Goal: Information Seeking & Learning: Learn about a topic

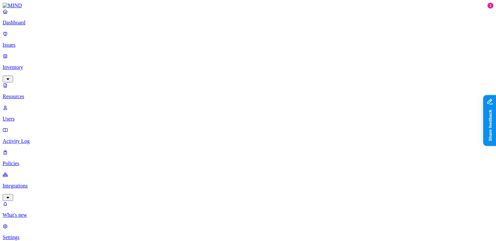
click at [36, 26] on p "Dashboard" at bounding box center [248, 23] width 491 height 6
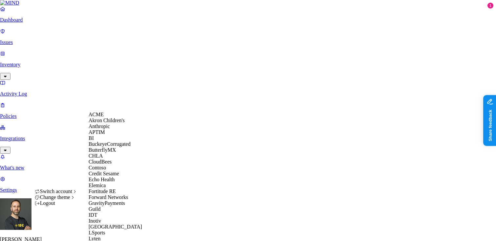
scroll to position [328, 0]
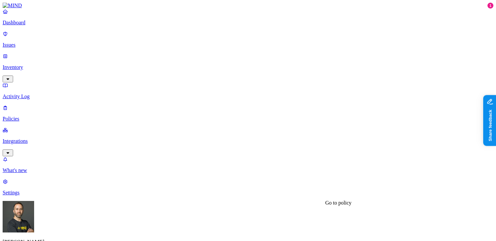
click at [30, 138] on p "Integrations" at bounding box center [248, 141] width 491 height 6
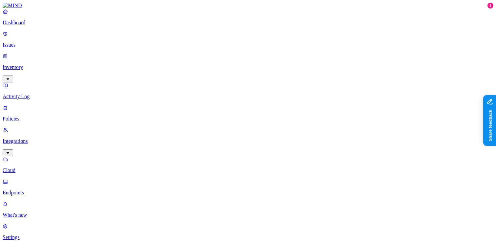
click at [32, 26] on link "Dashboard" at bounding box center [248, 17] width 491 height 17
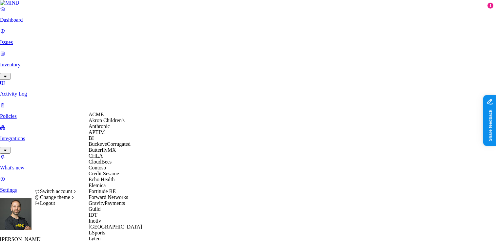
click at [111, 117] on div "ACME" at bounding box center [121, 115] width 64 height 6
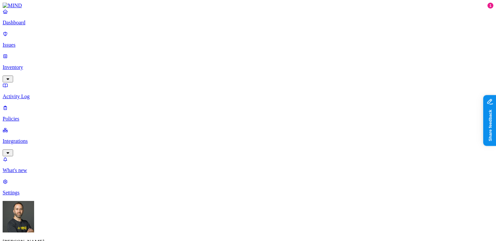
click at [36, 138] on p "Integrations" at bounding box center [248, 141] width 491 height 6
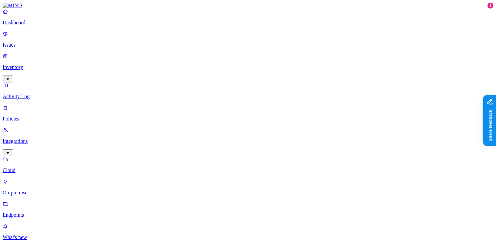
click at [44, 212] on p "Endpoints" at bounding box center [248, 215] width 491 height 6
click at [39, 26] on p "Dashboard" at bounding box center [248, 23] width 491 height 6
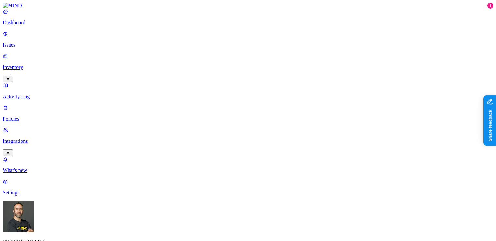
click at [33, 44] on p "Issues" at bounding box center [248, 45] width 491 height 6
click at [54, 138] on p "Integrations" at bounding box center [248, 141] width 491 height 6
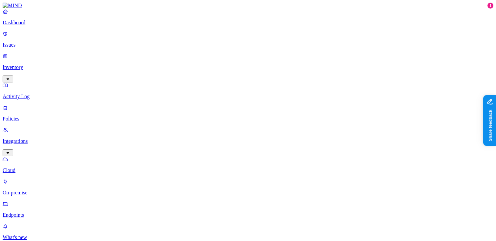
click at [35, 212] on p "Endpoints" at bounding box center [248, 215] width 491 height 6
click at [32, 42] on p "Issues" at bounding box center [248, 45] width 491 height 6
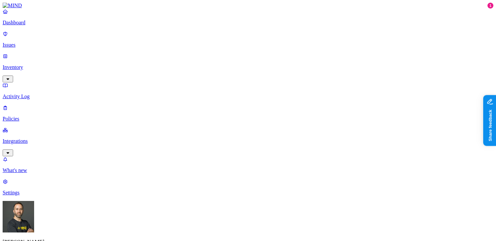
click at [42, 138] on p "Integrations" at bounding box center [248, 141] width 491 height 6
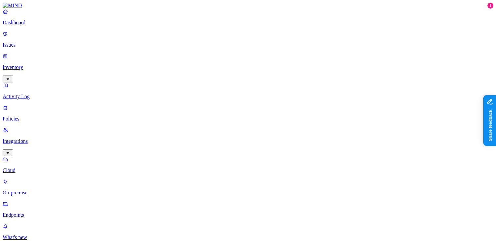
click at [35, 212] on p "Endpoints" at bounding box center [248, 215] width 491 height 6
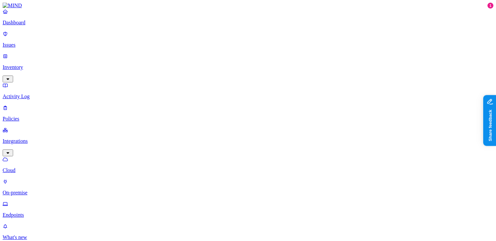
click at [28, 42] on p "Issues" at bounding box center [248, 45] width 491 height 6
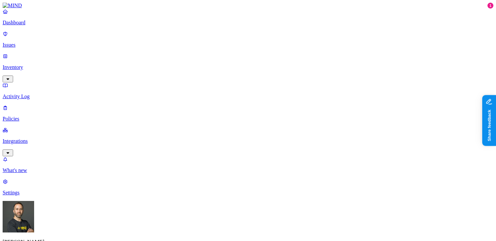
click at [47, 127] on link "Integrations" at bounding box center [248, 141] width 491 height 28
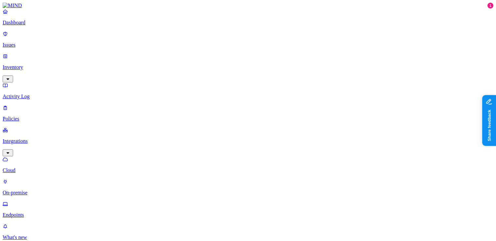
click at [46, 138] on p "Integrations" at bounding box center [248, 141] width 491 height 6
click at [36, 212] on p "Endpoints" at bounding box center [248, 215] width 491 height 6
